Goal: Task Accomplishment & Management: Complete application form

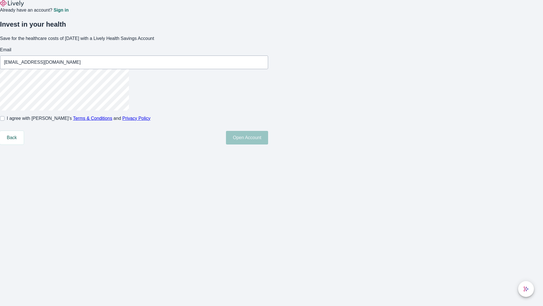
click at [5, 121] on input "I agree with Lively’s Terms & Conditions and Privacy Policy" at bounding box center [2, 118] width 5 height 5
checkbox input "true"
click at [268, 144] on button "Open Account" at bounding box center [247, 138] width 42 height 14
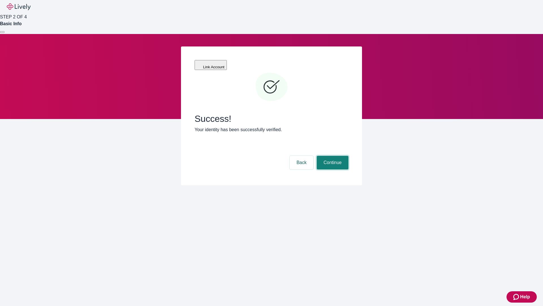
click at [332, 156] on button "Continue" at bounding box center [333, 163] width 32 height 14
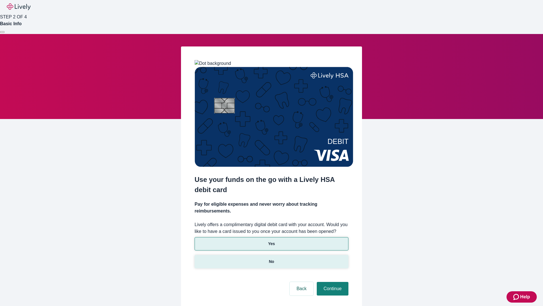
click at [271, 258] on p "No" at bounding box center [271, 261] width 5 height 6
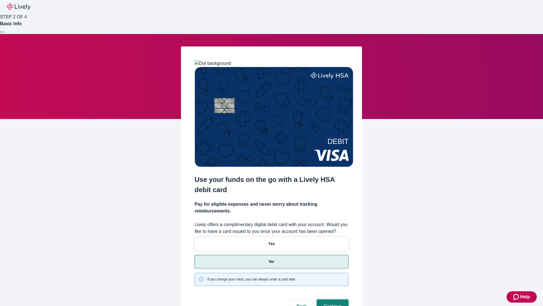
click at [332, 299] on button "Continue" at bounding box center [333, 306] width 32 height 14
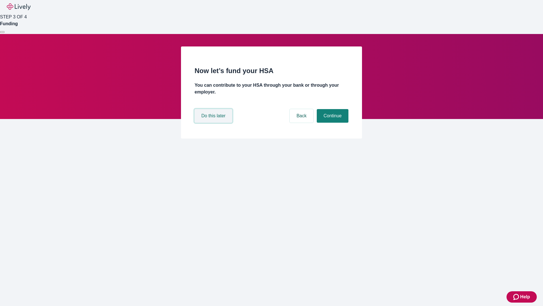
click at [214, 123] on button "Do this later" at bounding box center [214, 116] width 38 height 14
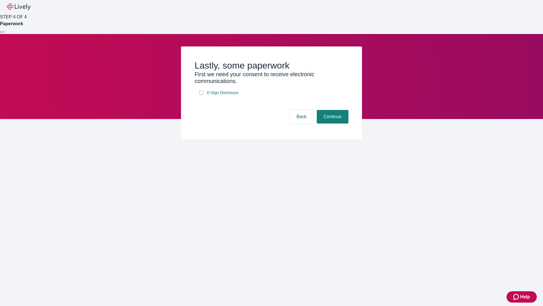
click at [201, 95] on input "E-Sign Disclosure" at bounding box center [201, 92] width 5 height 5
checkbox input "true"
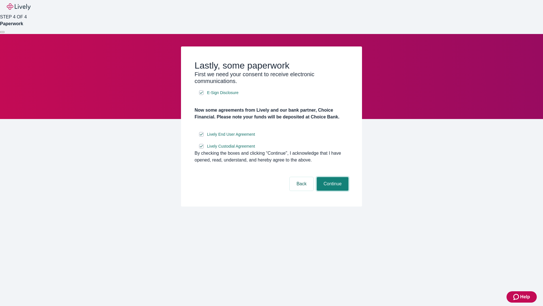
click at [332, 190] on button "Continue" at bounding box center [333, 184] width 32 height 14
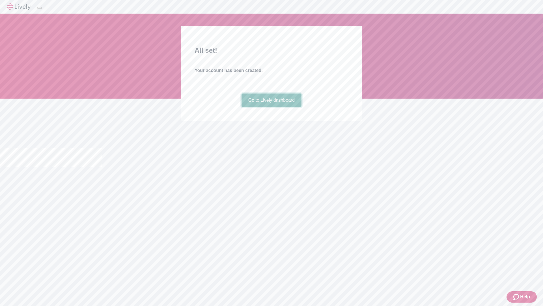
click at [271, 107] on link "Go to Lively dashboard" at bounding box center [272, 100] width 60 height 14
